Goal: Find specific fact: Find specific fact

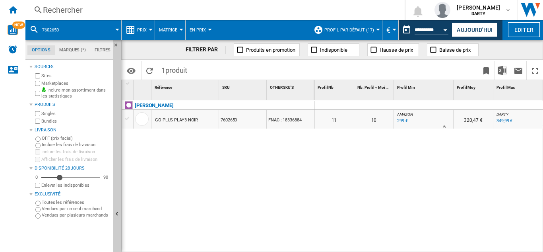
scroll to position [0, 559]
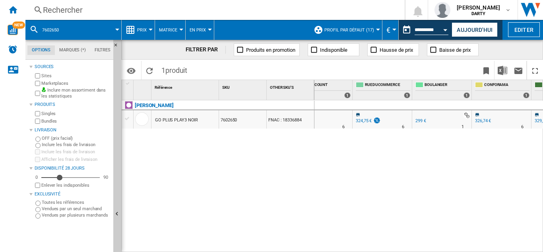
click at [59, 13] on div "Rechercher" at bounding box center [213, 9] width 341 height 11
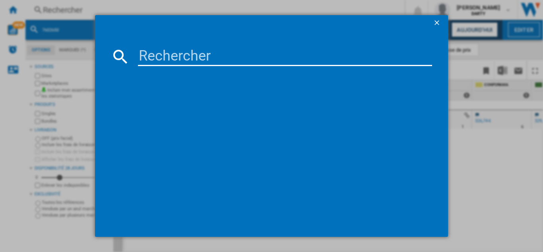
type input "8035830"
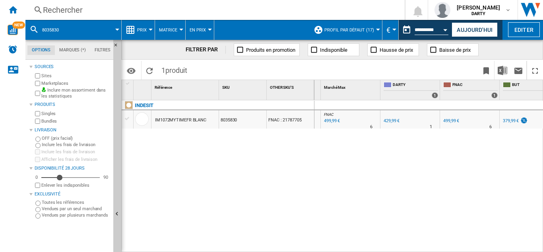
scroll to position [0, 427]
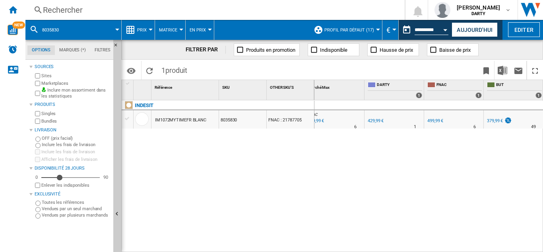
click at [53, 4] on div "Rechercher Rechercher 0 [PERSON_NAME] [GEOGRAPHIC_DATA] FNAC [GEOGRAPHIC_DATA]" at bounding box center [284, 10] width 518 height 20
click at [56, 7] on div "Rechercher" at bounding box center [213, 9] width 341 height 11
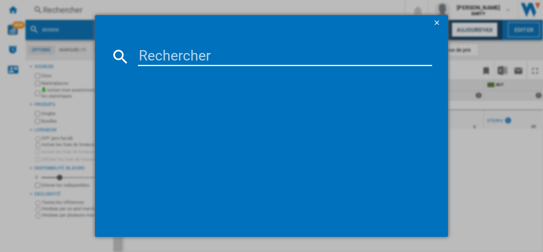
click at [144, 54] on input at bounding box center [285, 56] width 294 height 19
type input "7788851"
click at [144, 54] on input "7788851" at bounding box center [285, 56] width 294 height 19
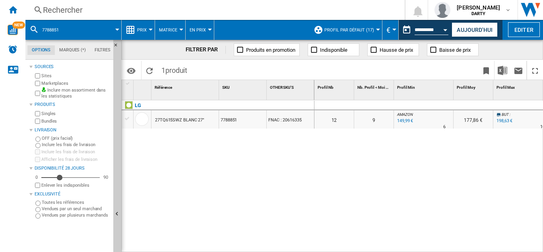
scroll to position [0, 964]
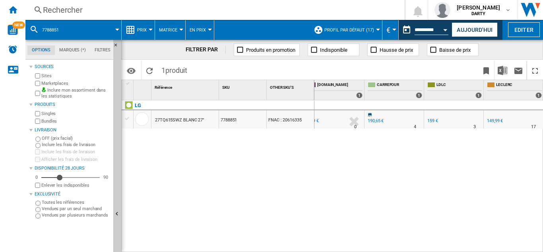
click at [68, 12] on div "Rechercher" at bounding box center [213, 9] width 341 height 11
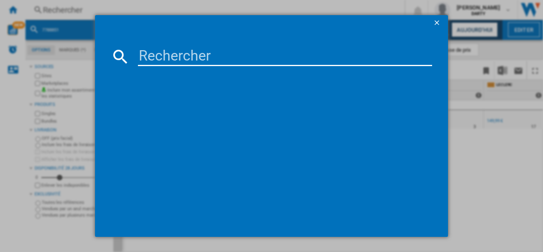
type input "7634331"
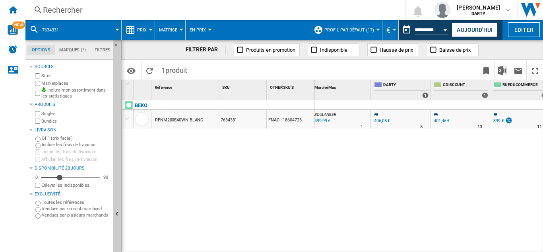
scroll to position [0, 423]
